Goal: Find specific page/section: Find specific page/section

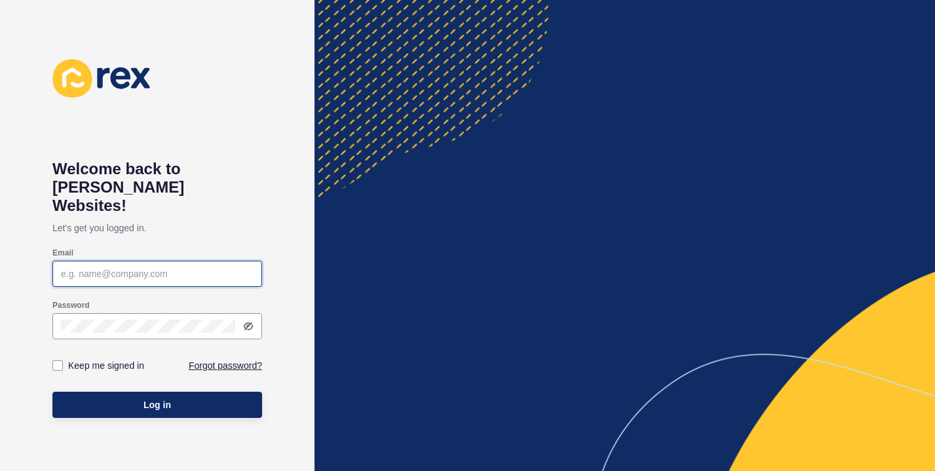
type input "[EMAIL_ADDRESS][DOMAIN_NAME]"
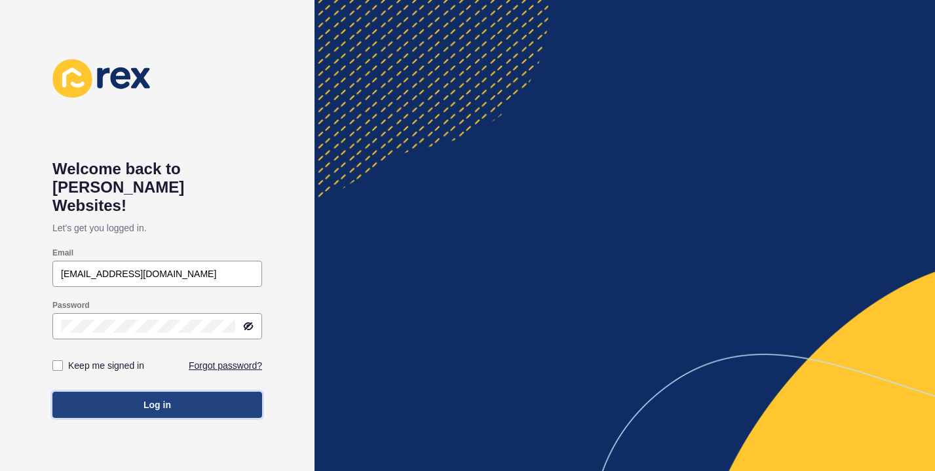
click at [164, 398] on span "Log in" at bounding box center [158, 404] width 28 height 13
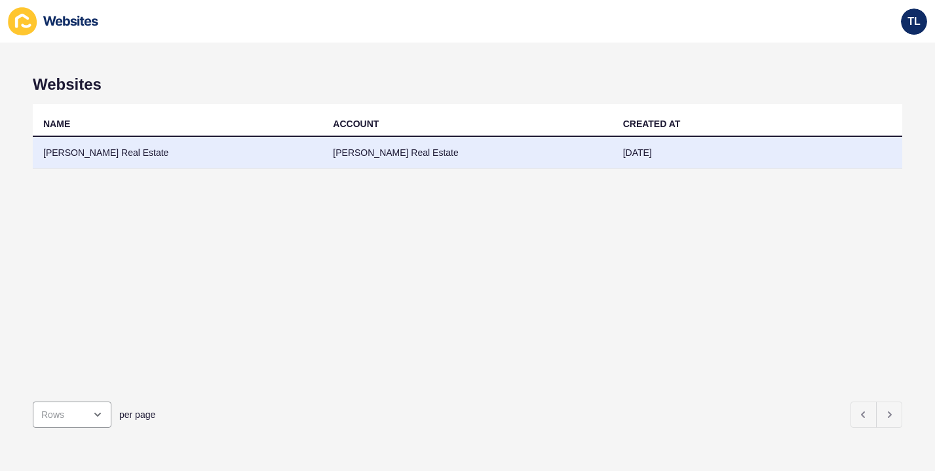
click at [360, 158] on td "[PERSON_NAME] Real Estate" at bounding box center [467, 153] width 290 height 32
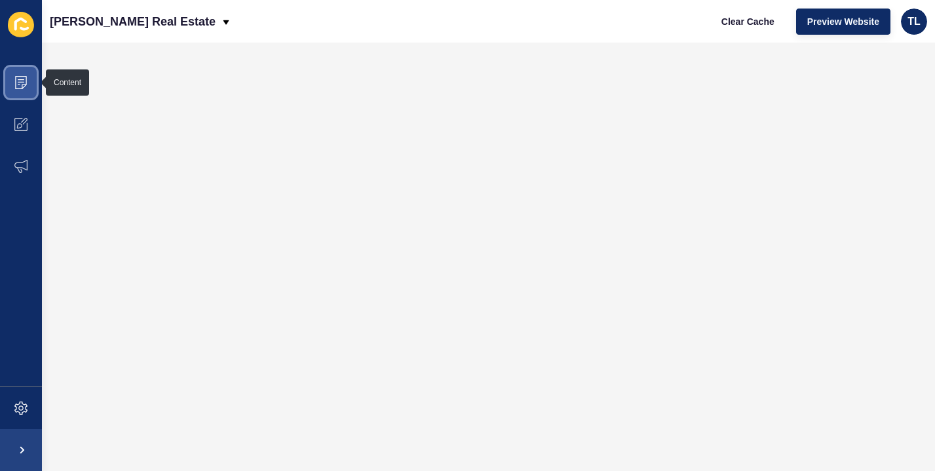
click at [20, 81] on icon at bounding box center [20, 82] width 13 height 13
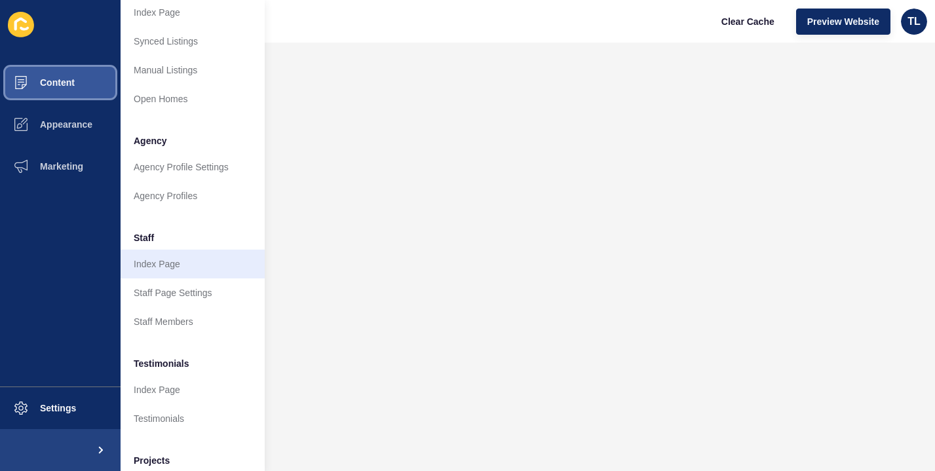
scroll to position [233, 0]
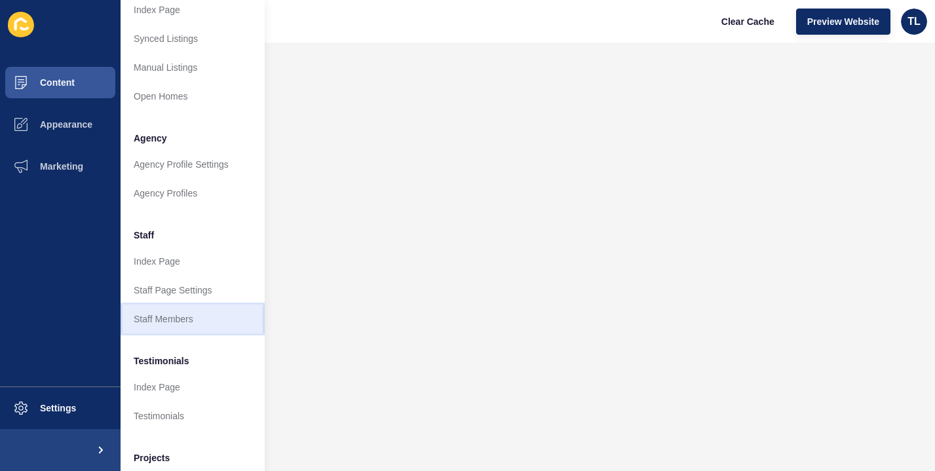
click at [161, 315] on link "Staff Members" at bounding box center [193, 319] width 144 height 29
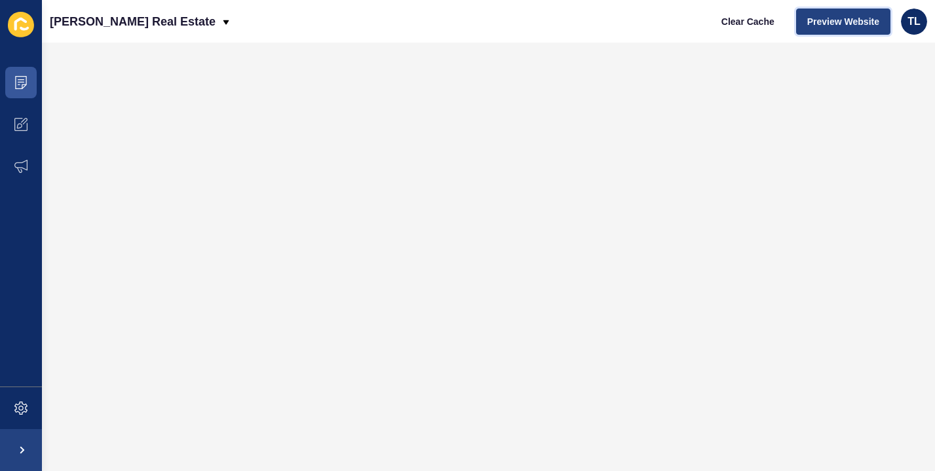
click at [841, 19] on span "Preview Website" at bounding box center [843, 21] width 72 height 13
click at [824, 18] on span "Preview Website" at bounding box center [843, 21] width 72 height 13
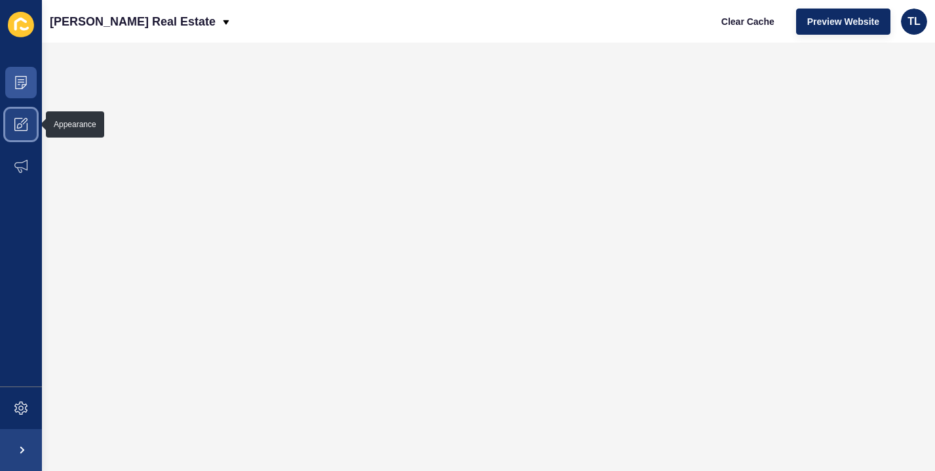
click at [28, 125] on span at bounding box center [21, 125] width 42 height 42
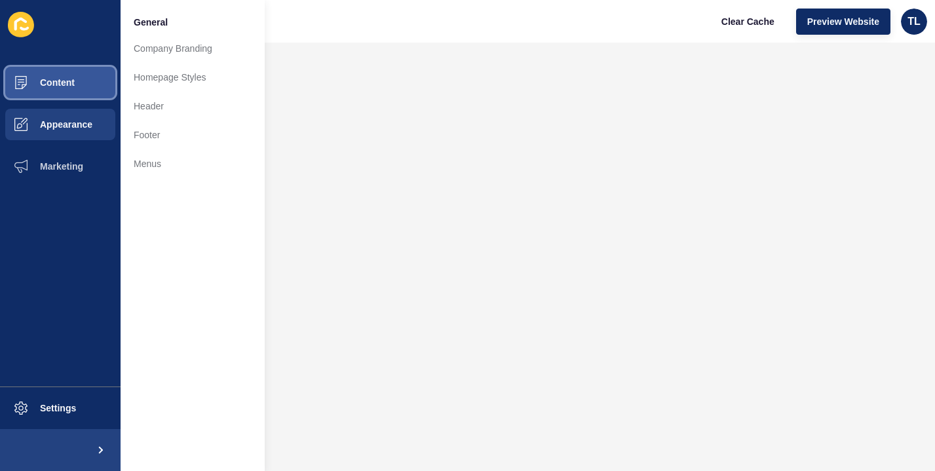
click at [44, 81] on span "Content" at bounding box center [36, 82] width 77 height 10
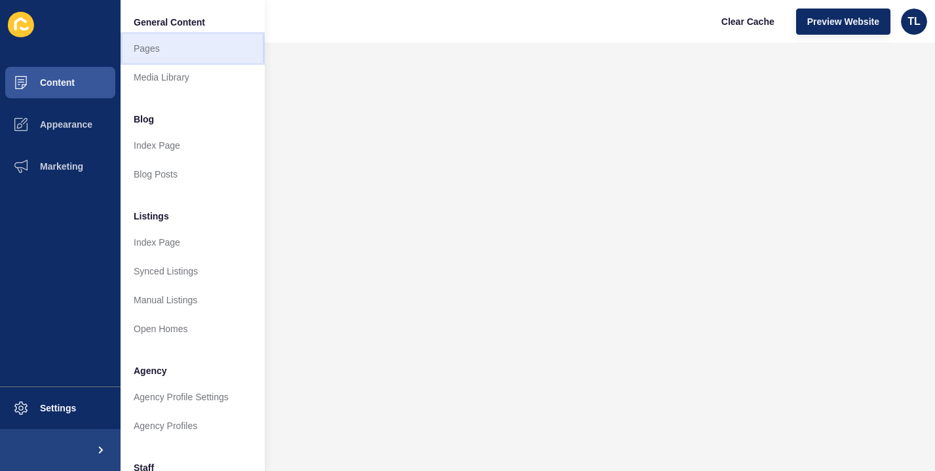
click at [142, 47] on link "Pages" at bounding box center [193, 48] width 144 height 29
